Goal: Information Seeking & Learning: Find contact information

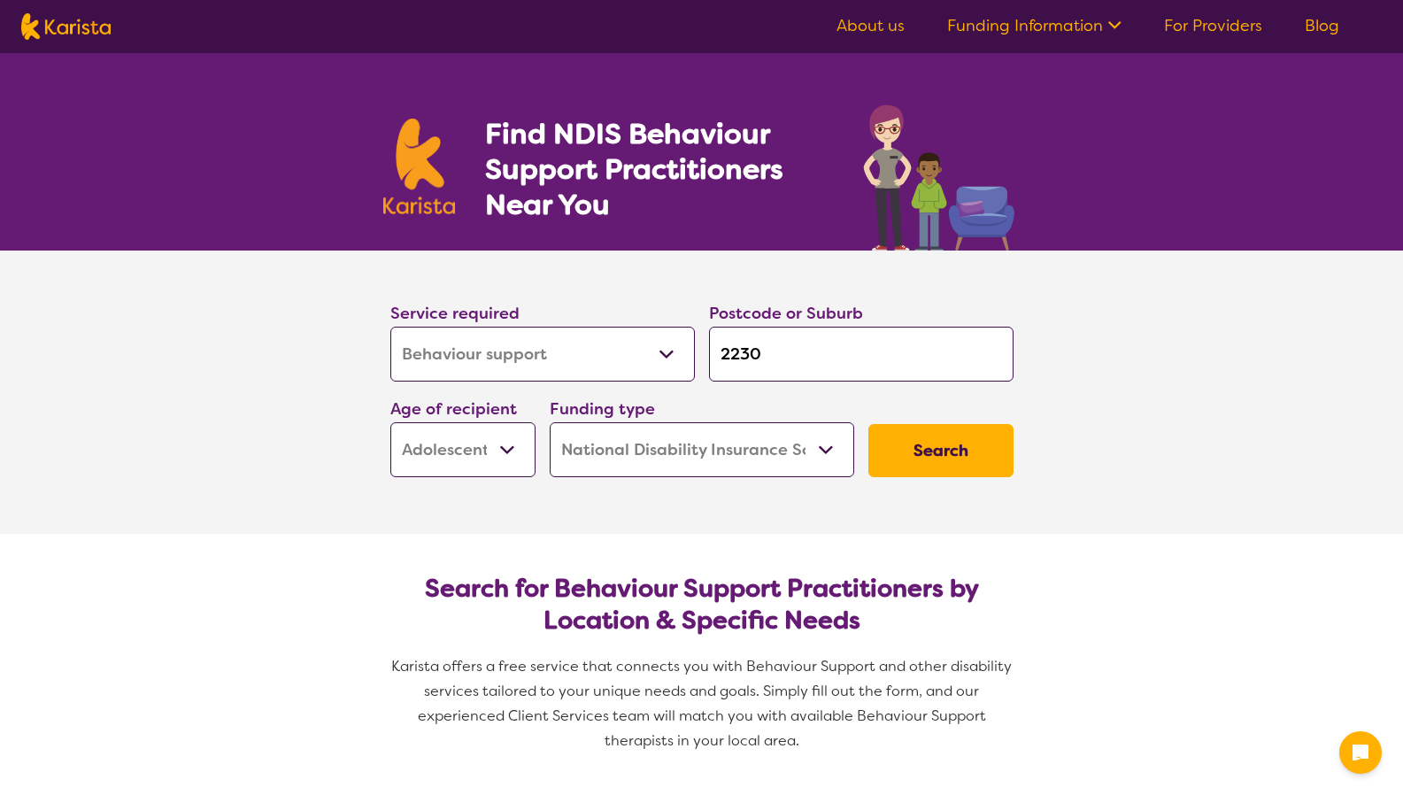
select select "Behaviour support"
select select "AS"
select select "NDIS"
select select "Behaviour support"
select select "AS"
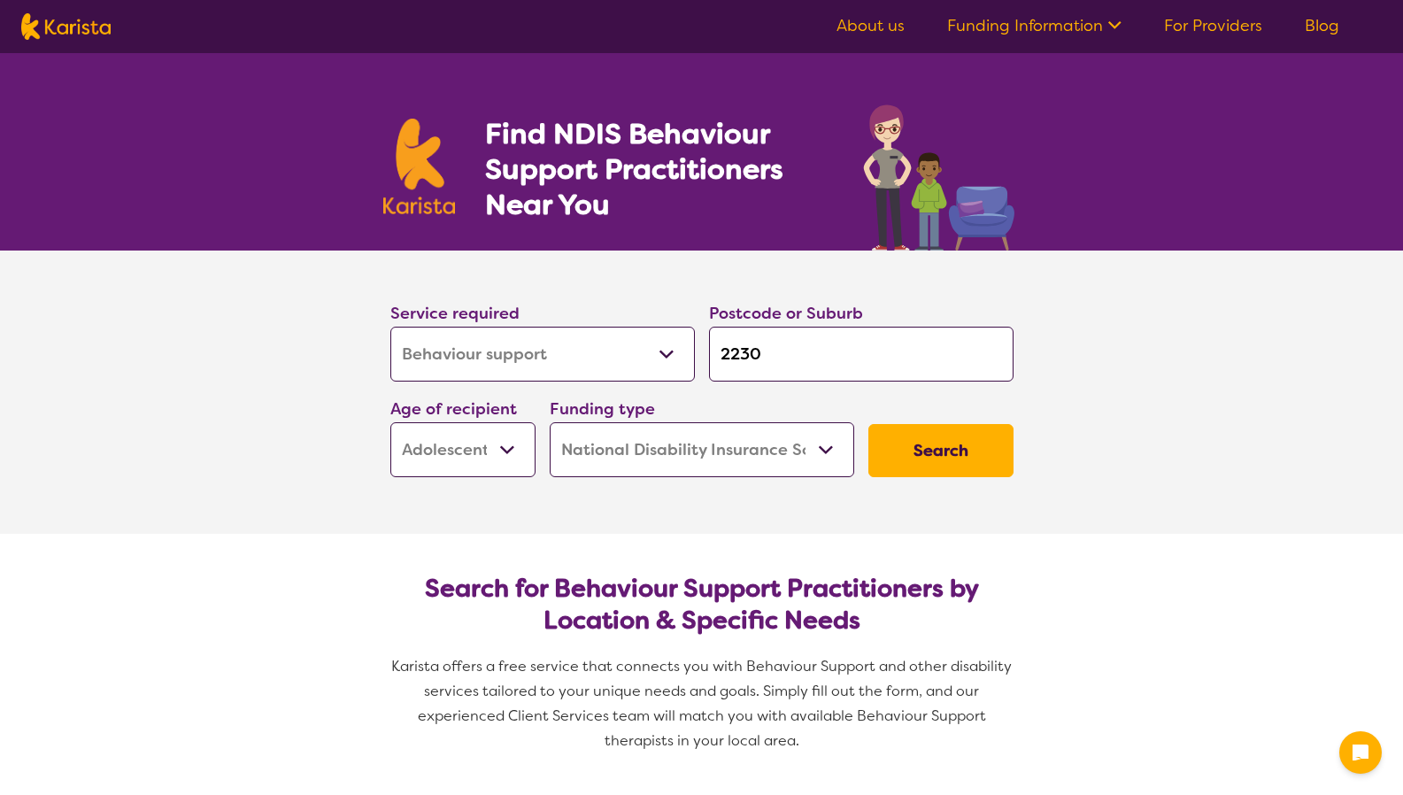
select select "NDIS"
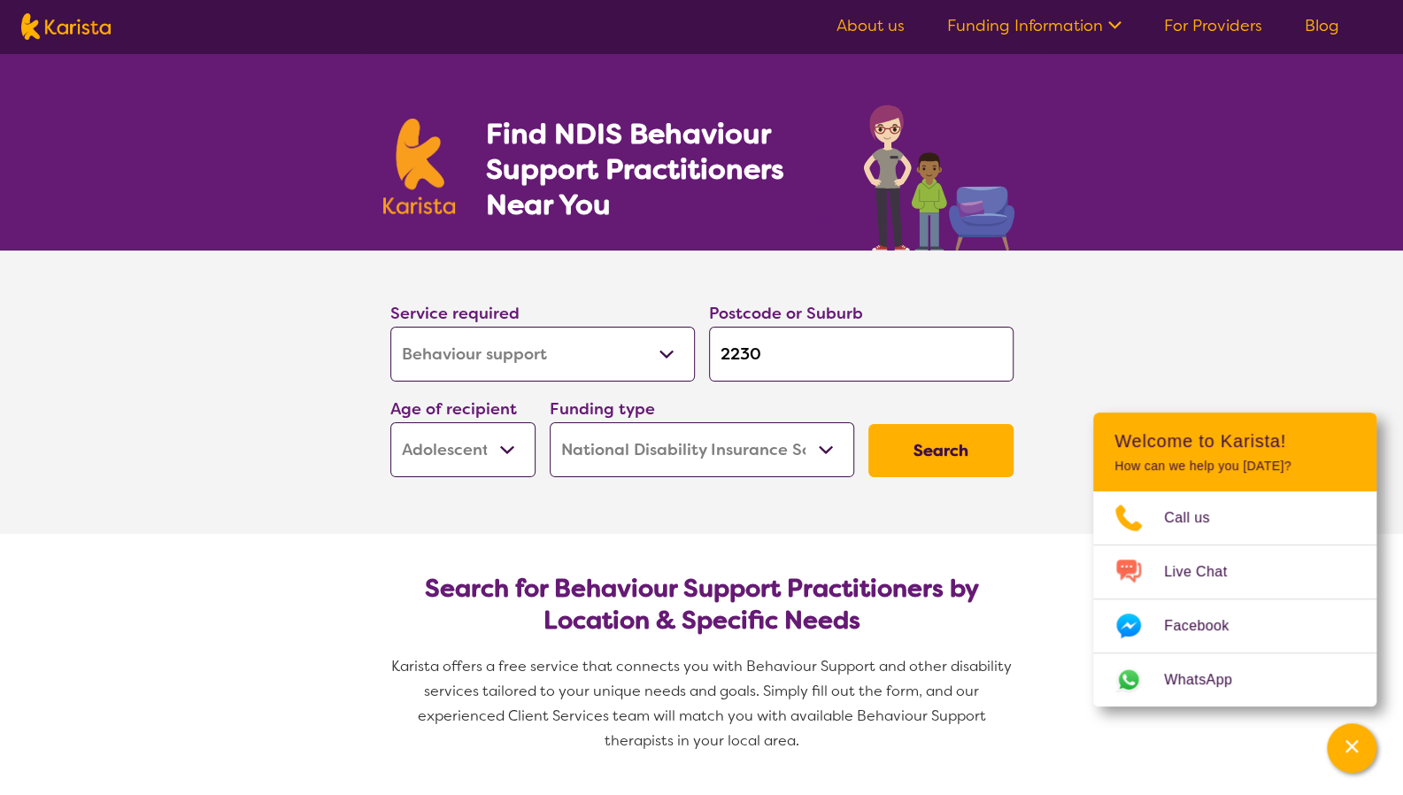
click at [970, 475] on div "Search" at bounding box center [940, 450] width 159 height 67
click at [956, 452] on button "Search" at bounding box center [941, 450] width 145 height 53
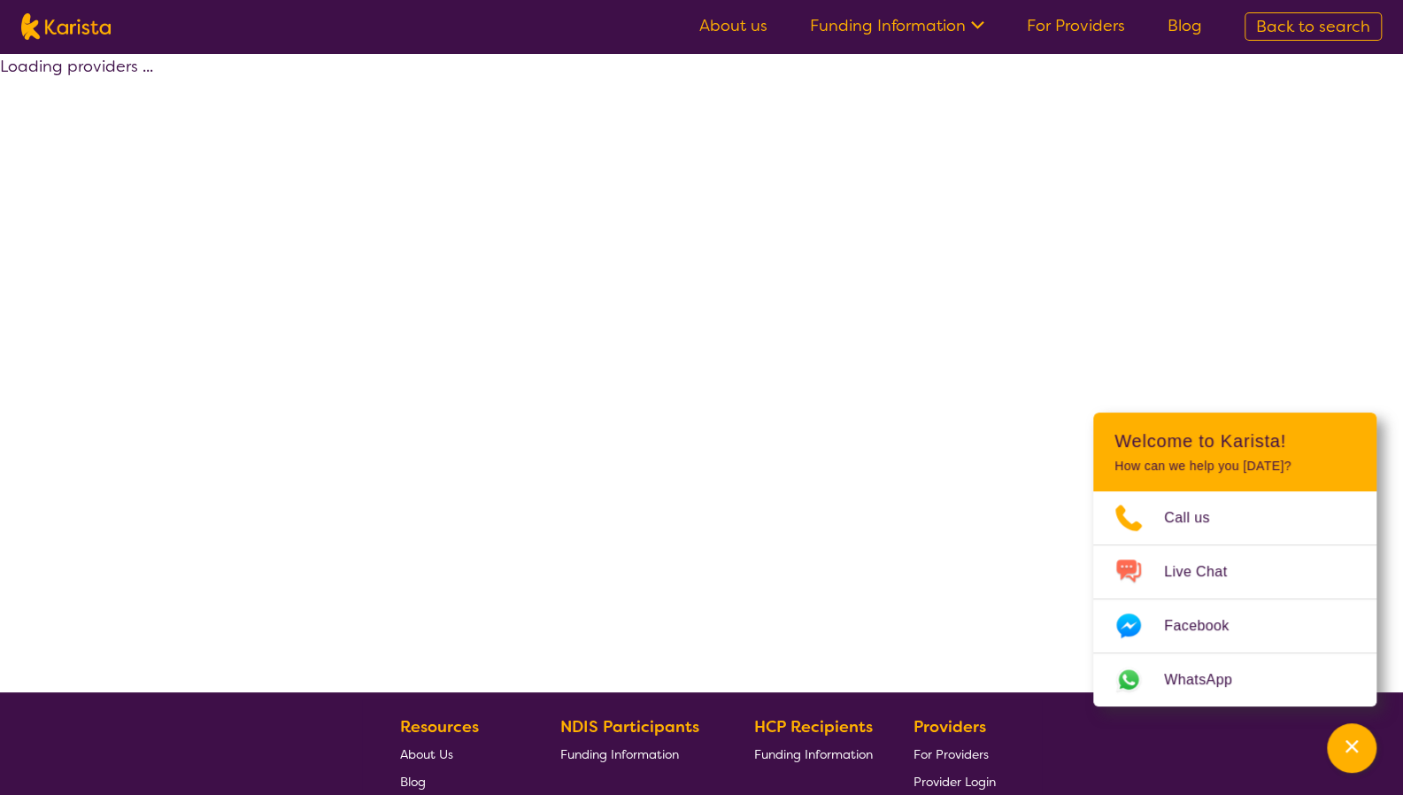
select select "by_score"
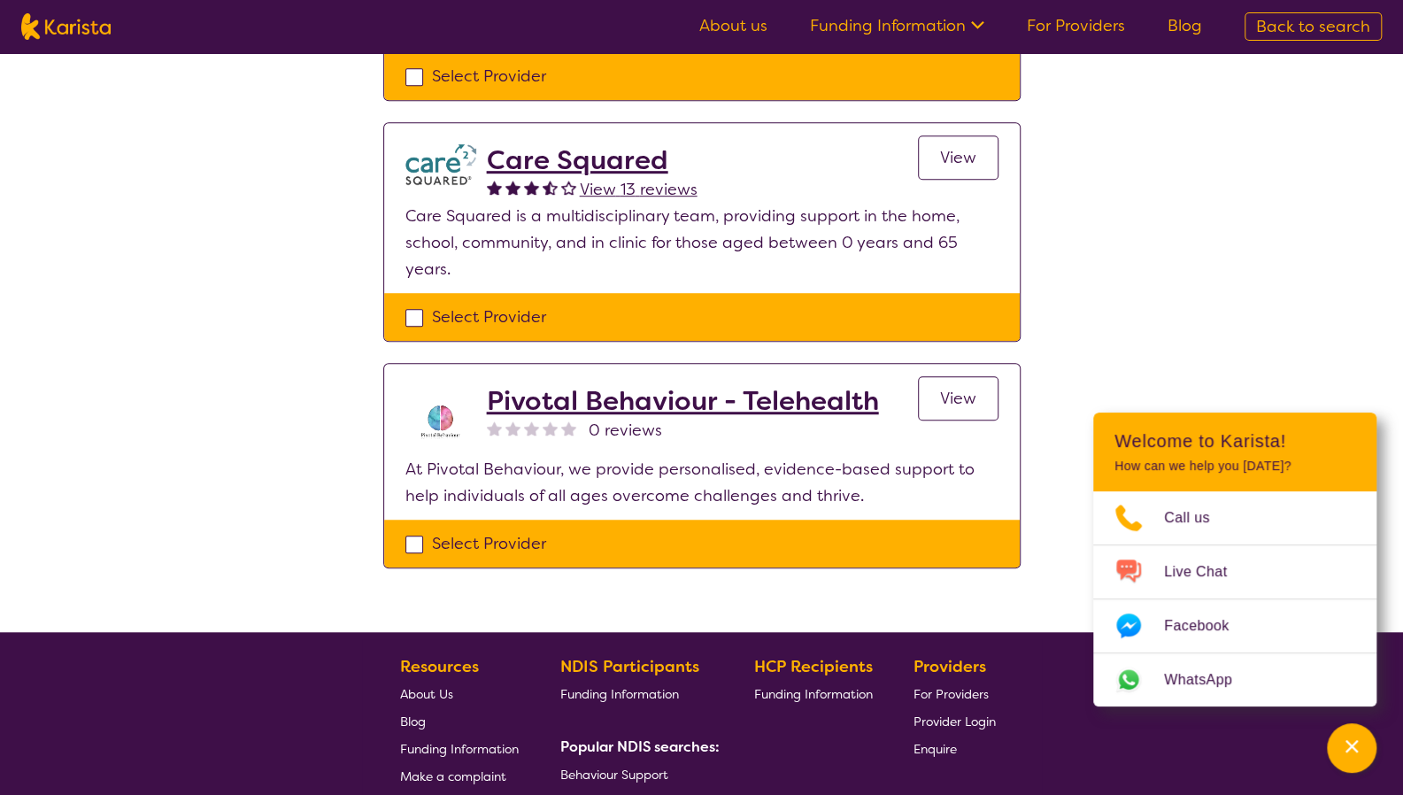
scroll to position [618, 0]
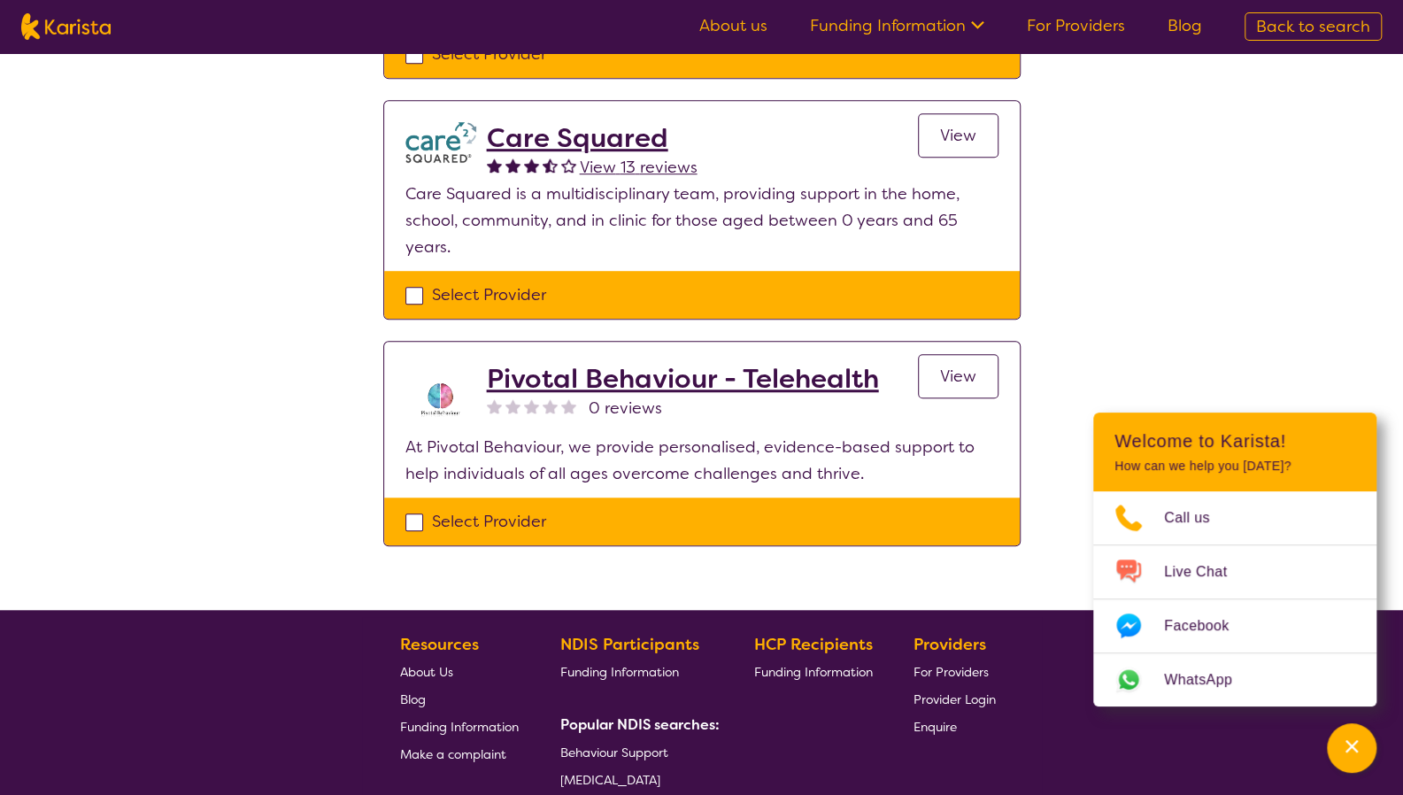
click at [1160, 298] on div "Select one or more providers and click the 'NEXT' button to proceed 1 - 4 of 4 …" at bounding box center [701, 22] width 1403 height 1175
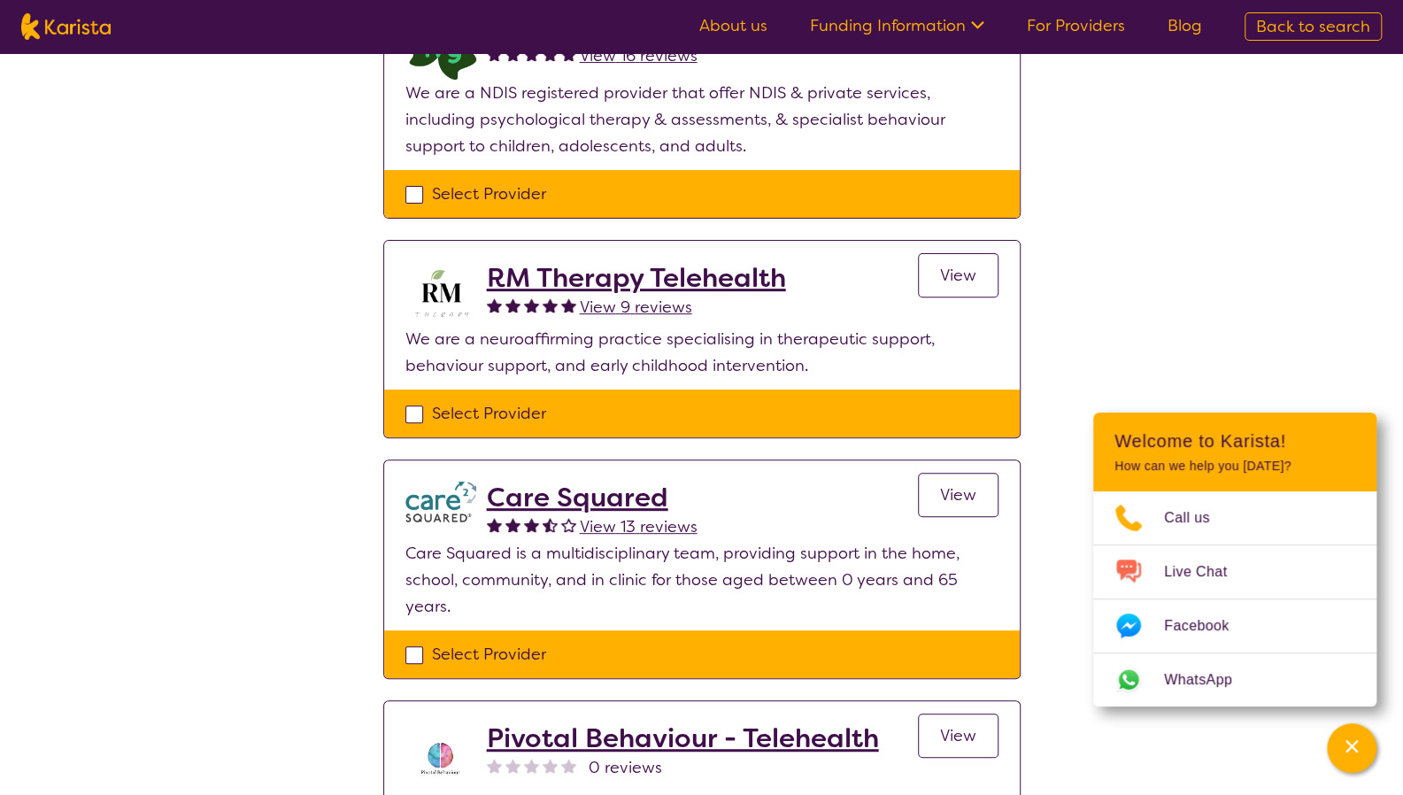
scroll to position [0, 0]
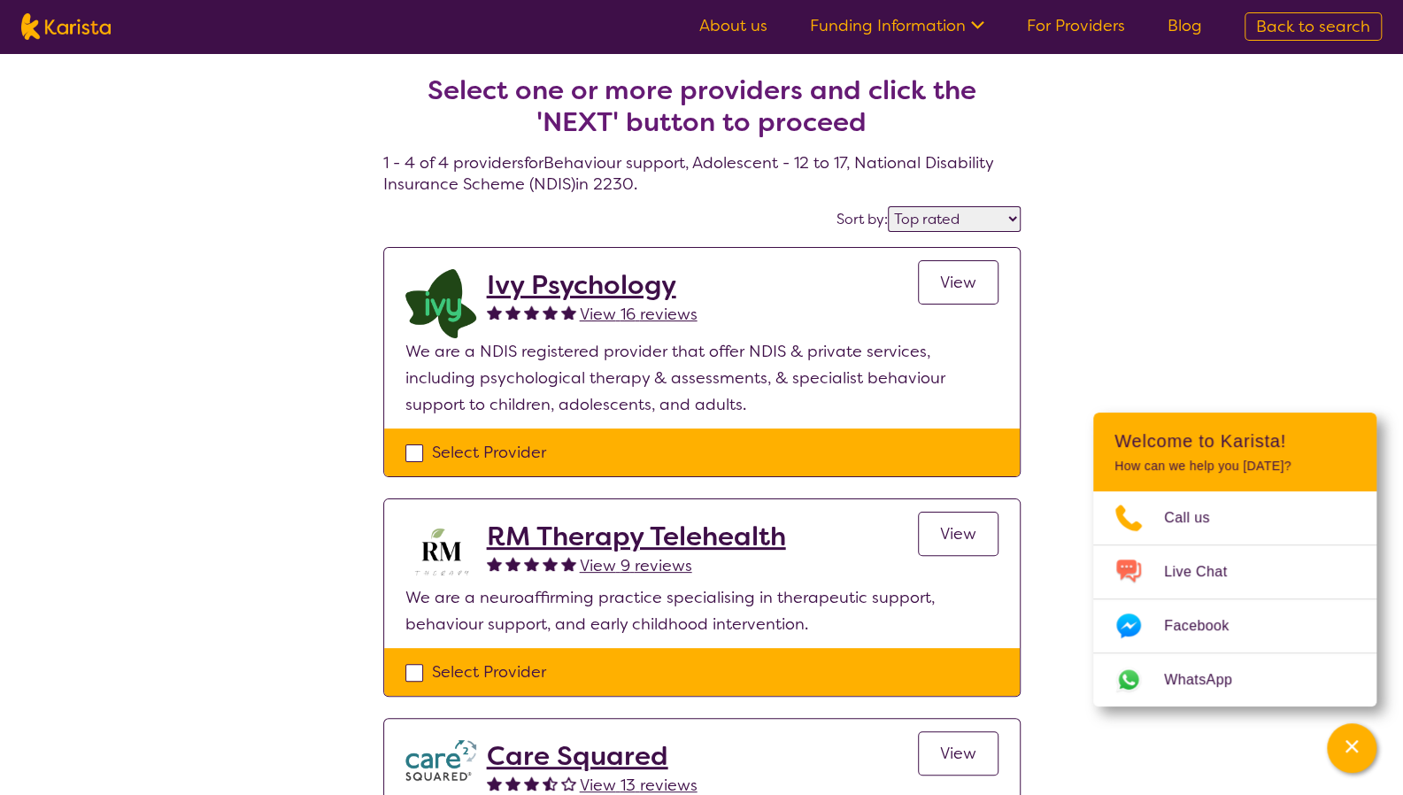
click at [626, 530] on h2 "RM Therapy Telehealth" at bounding box center [636, 537] width 299 height 32
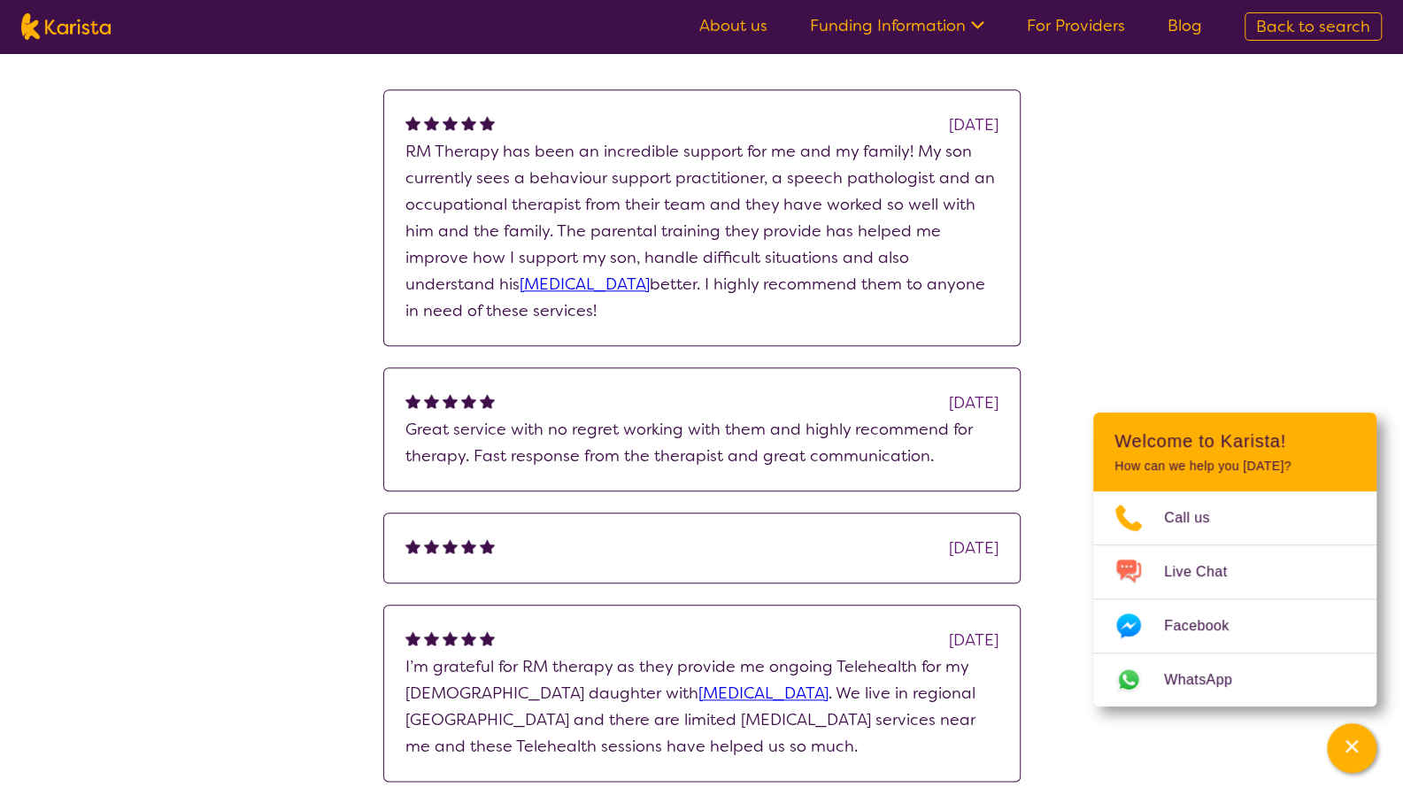
scroll to position [1022, 0]
